Goal: Information Seeking & Learning: Find specific fact

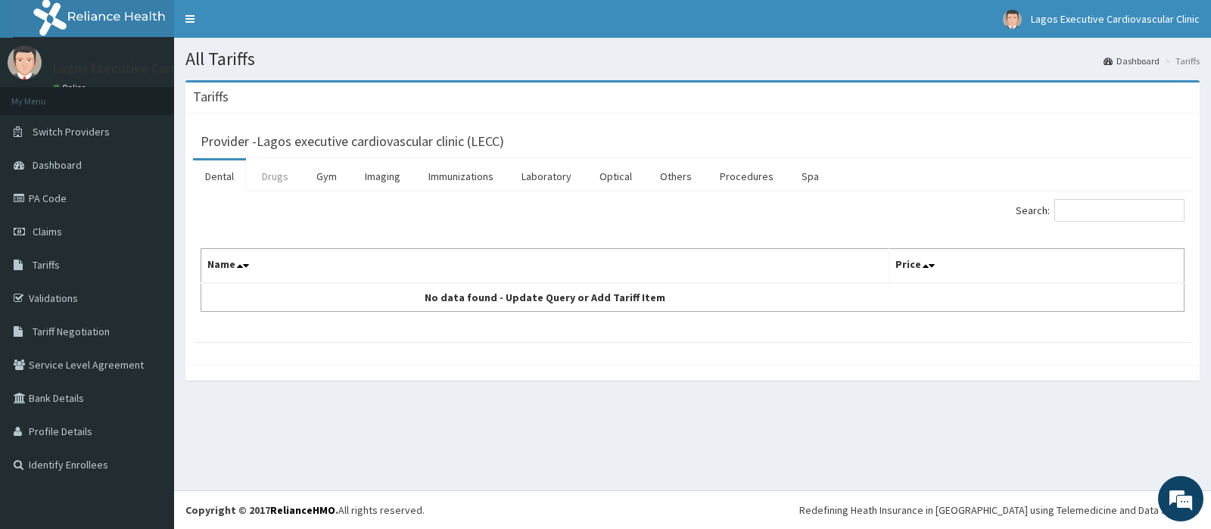
click at [280, 179] on link "Drugs" at bounding box center [275, 176] width 51 height 32
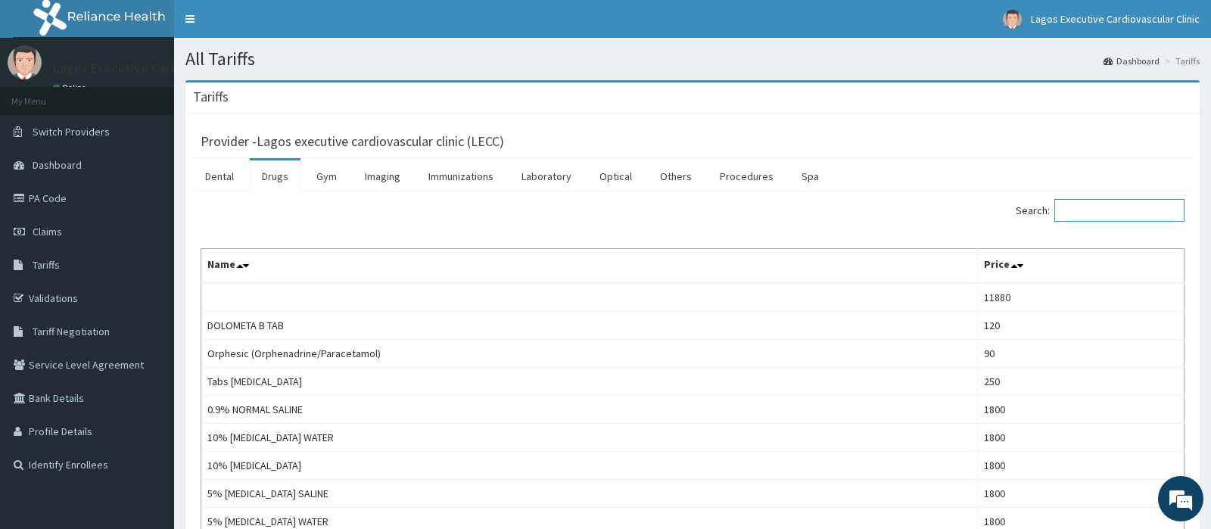
click at [1092, 213] on input "Search:" at bounding box center [1119, 210] width 130 height 23
paste input "DIMER"
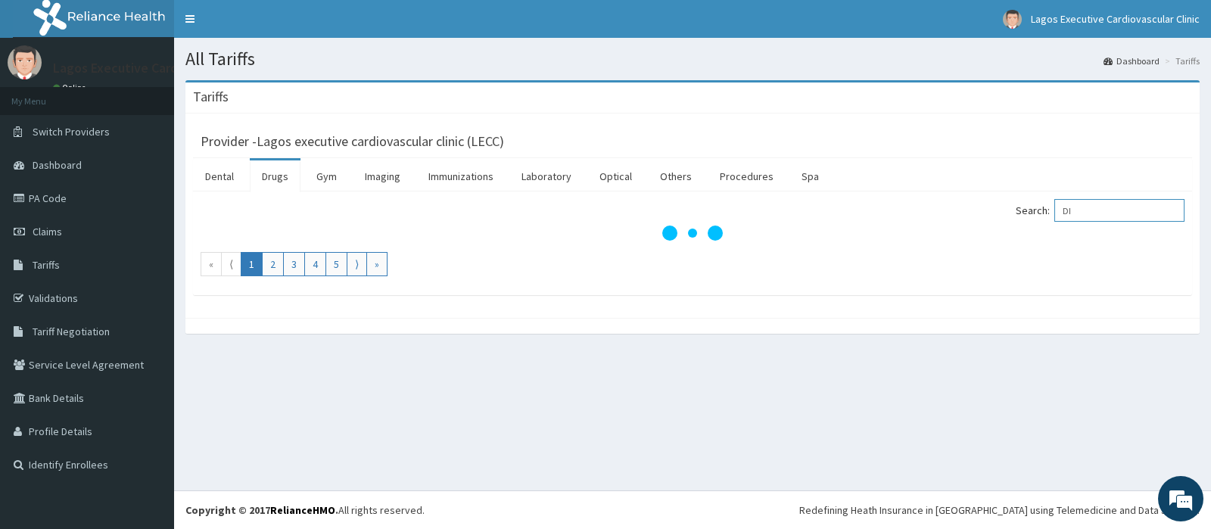
type input "D"
click at [1073, 207] on input "[MEDICAL_DATA]" at bounding box center [1119, 210] width 130 height 23
click at [1125, 208] on input "[MEDICAL_DATA]" at bounding box center [1119, 210] width 130 height 23
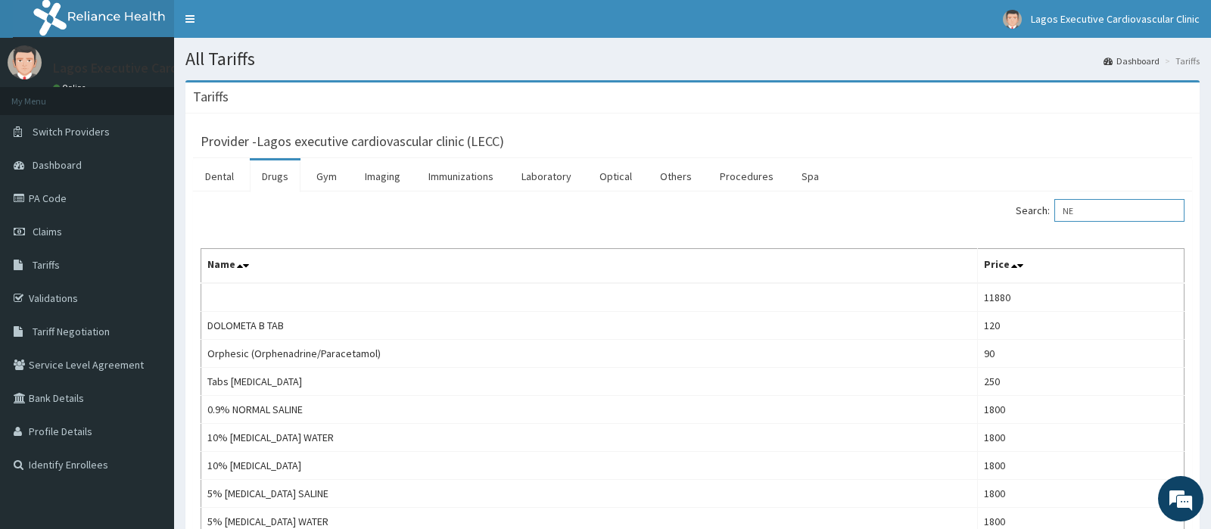
type input "N"
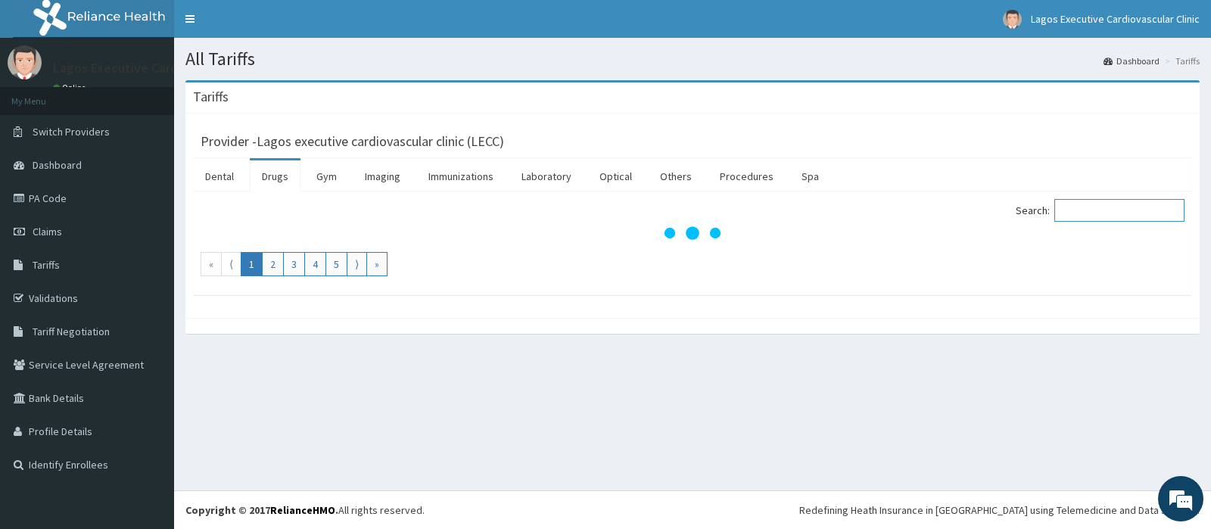
paste input "[MEDICAL_DATA]"
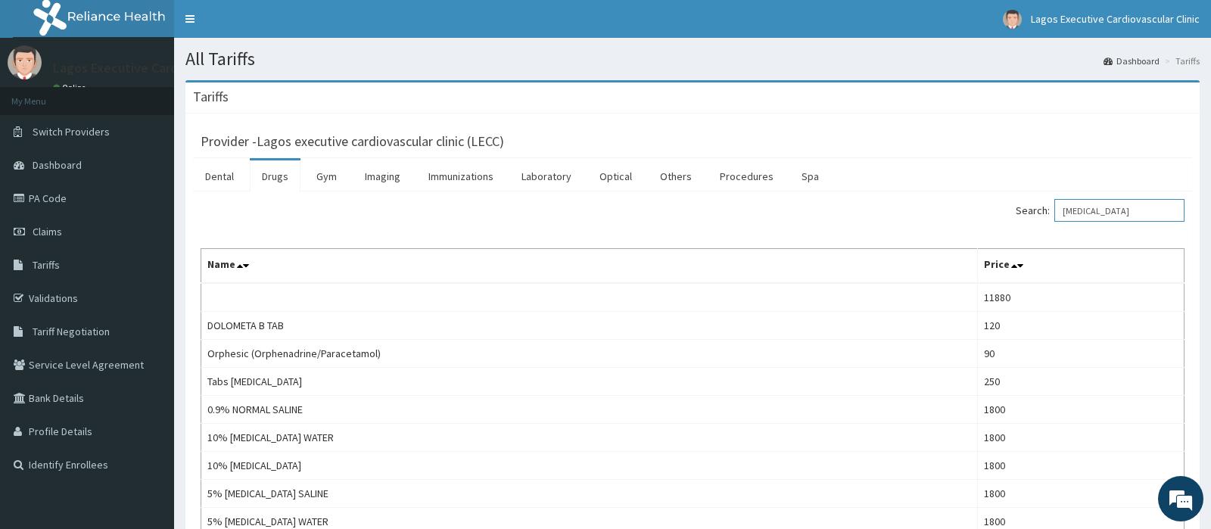
click at [1088, 209] on input "[MEDICAL_DATA]" at bounding box center [1119, 210] width 130 height 23
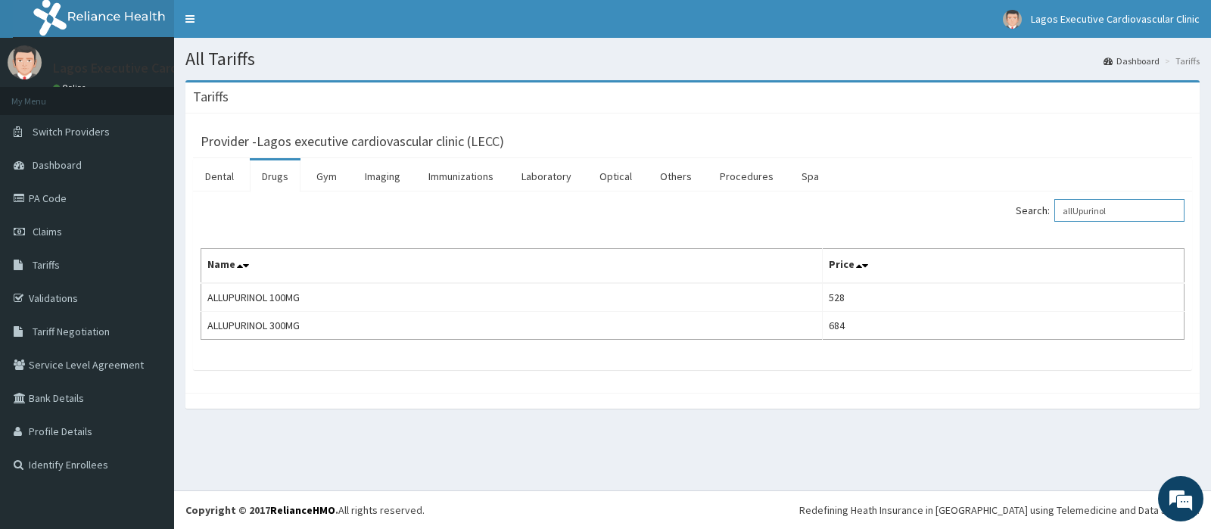
click at [1133, 210] on input "allUpurinol" at bounding box center [1119, 210] width 130 height 23
type input "a"
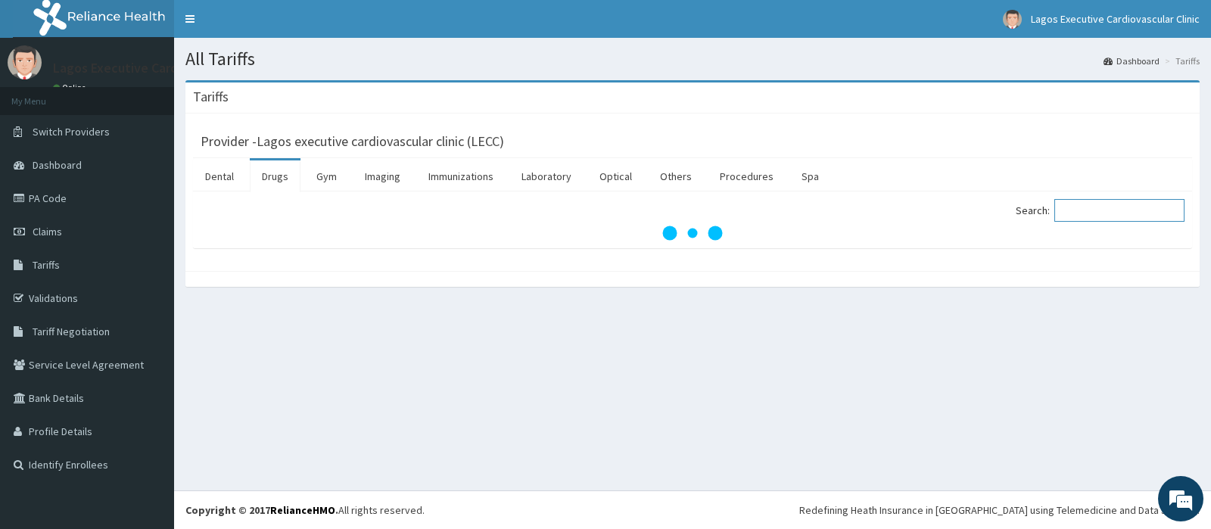
paste input "[MEDICAL_DATA] Met"
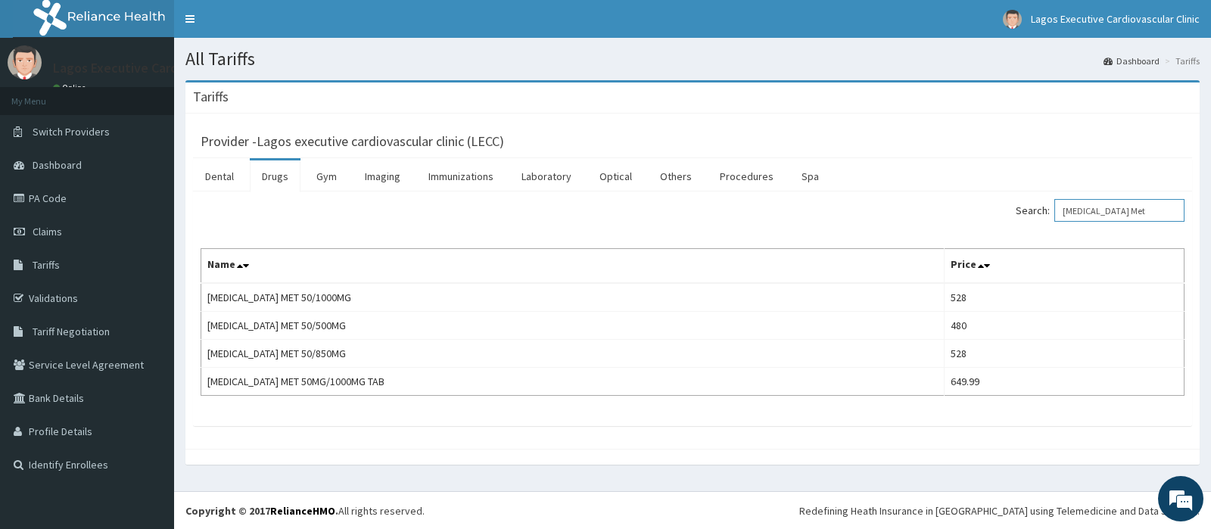
type input "[MEDICAL_DATA] Met"
